Goal: Task Accomplishment & Management: Use online tool/utility

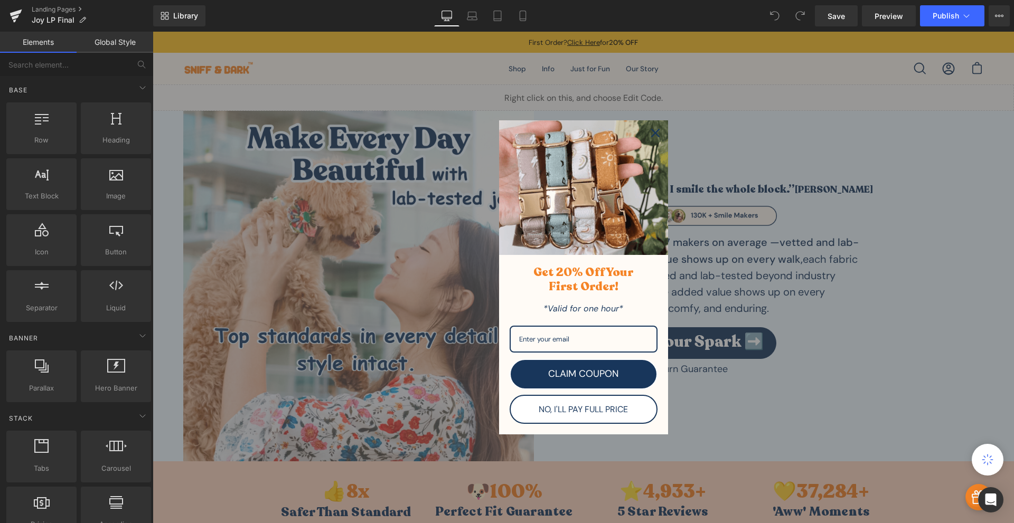
click at [652, 134] on icon "close icon" at bounding box center [655, 133] width 8 height 8
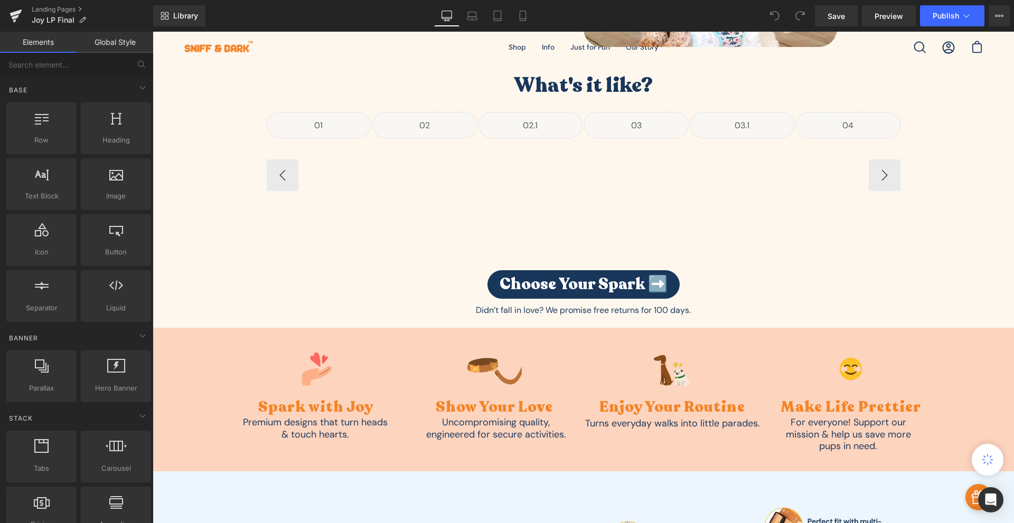
scroll to position [862, 0]
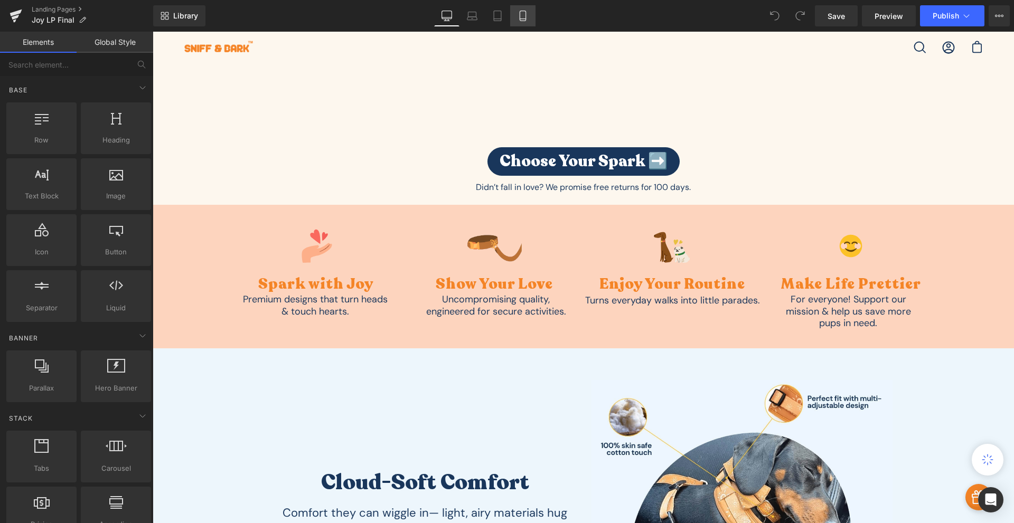
click at [526, 24] on link "Mobile" at bounding box center [522, 15] width 25 height 21
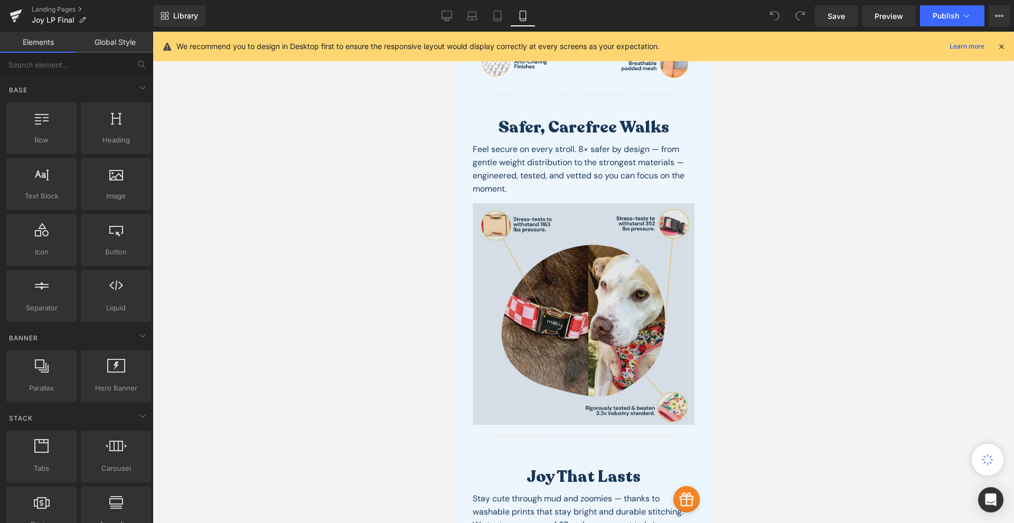
scroll to position [1971, 0]
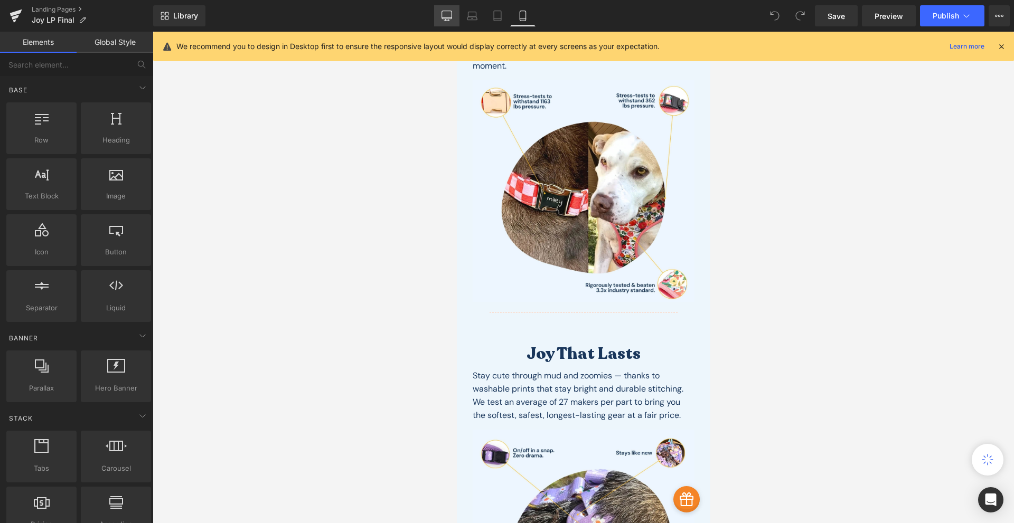
click at [448, 12] on icon at bounding box center [446, 16] width 11 height 11
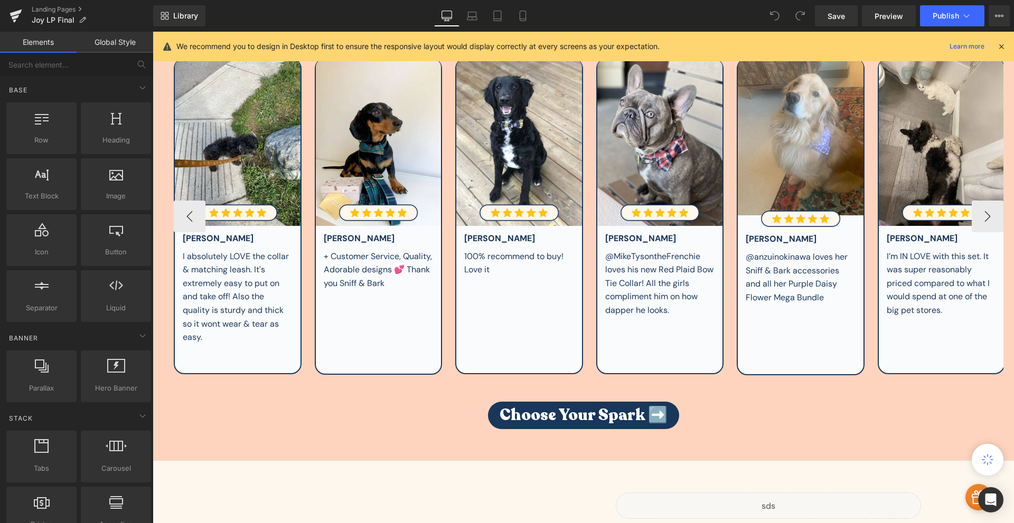
scroll to position [2101, 0]
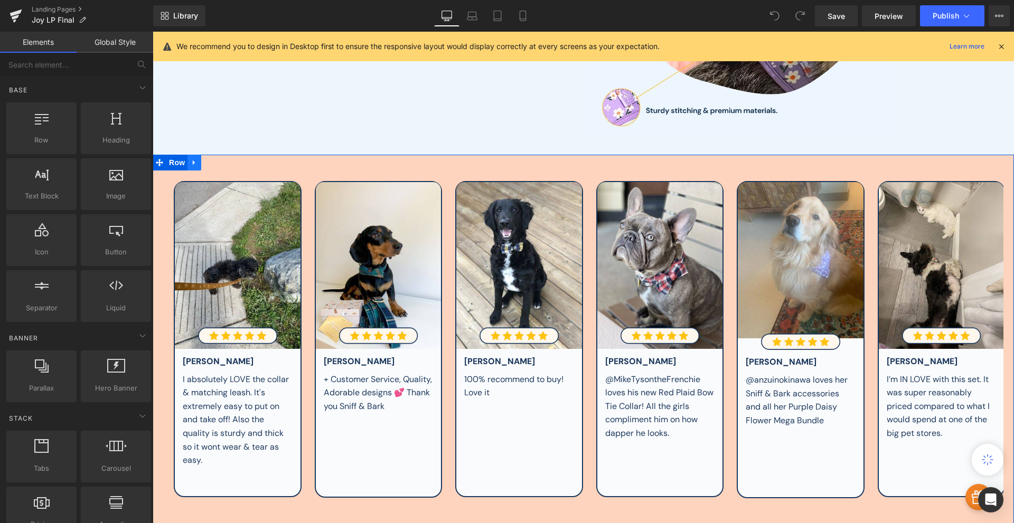
click at [187, 162] on link at bounding box center [194, 163] width 14 height 16
click at [195, 163] on link at bounding box center [194, 163] width 14 height 16
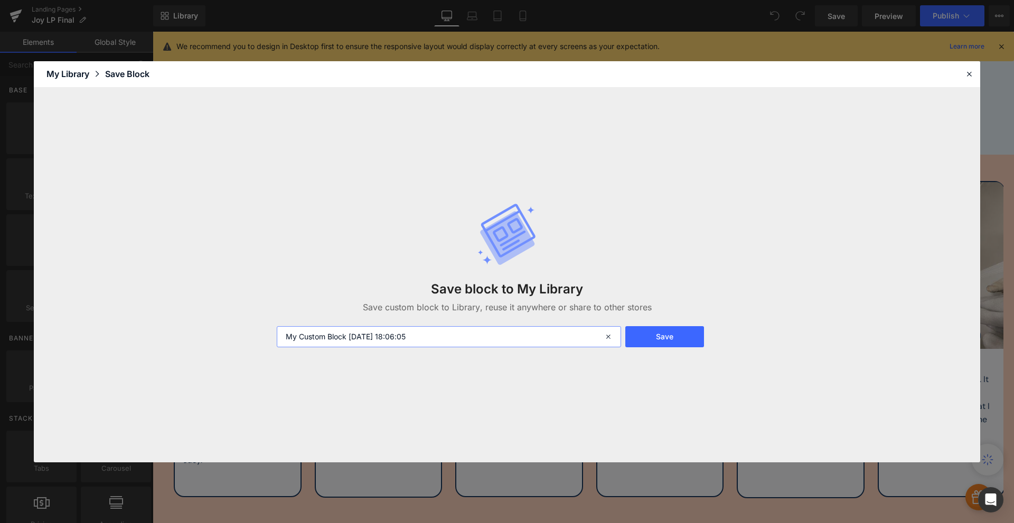
click at [486, 337] on input "My Custom Block [DATE] 18:06:05" at bounding box center [449, 336] width 344 height 21
drag, startPoint x: 487, startPoint y: 337, endPoint x: 488, endPoint y: 343, distance: 6.4
click at [488, 344] on input "My Custom Block [DATE] 18:06:05" at bounding box center [449, 336] width 344 height 21
type input "Reviews (images not updated)"
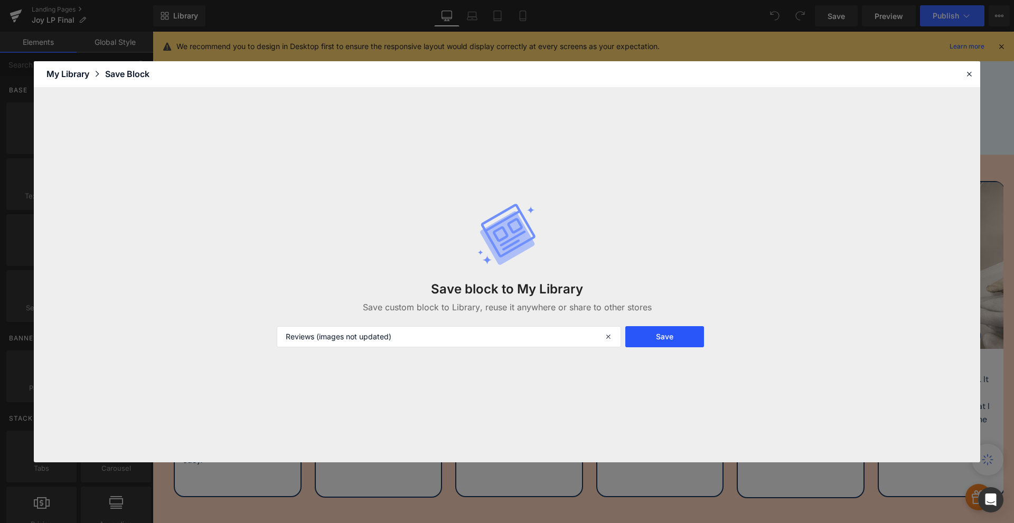
click at [646, 337] on button "Save" at bounding box center [664, 336] width 79 height 21
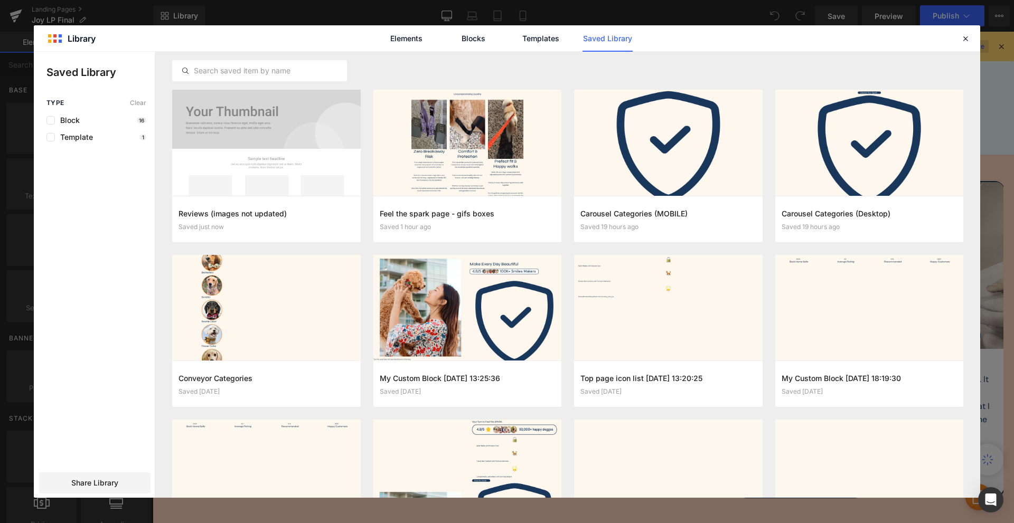
click at [963, 42] on icon at bounding box center [966, 39] width 10 height 10
